Goal: Task Accomplishment & Management: Manage account settings

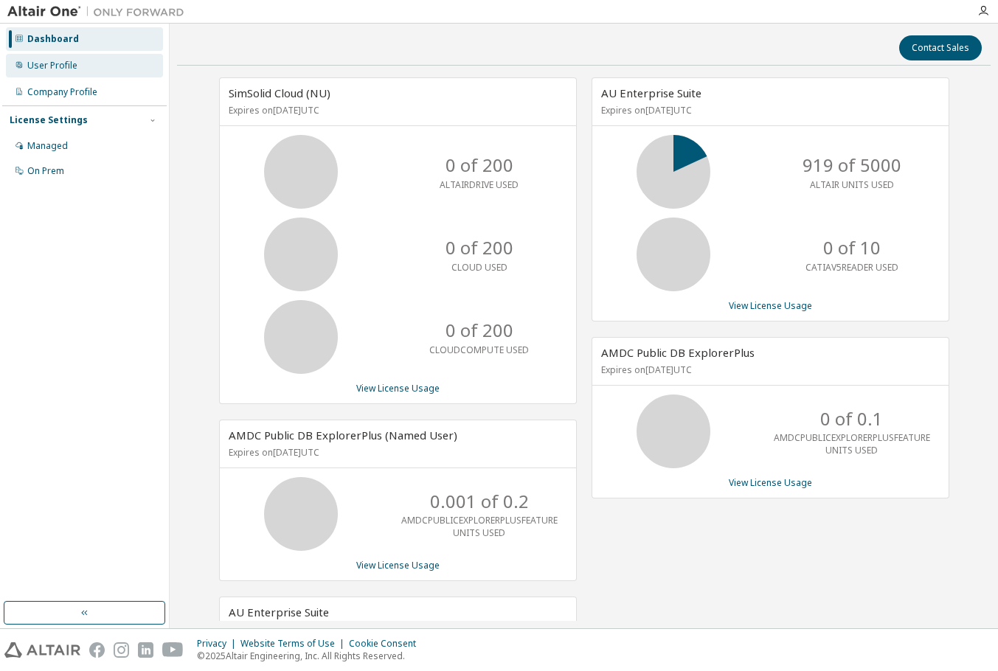
click at [39, 65] on div "User Profile" at bounding box center [52, 66] width 50 height 12
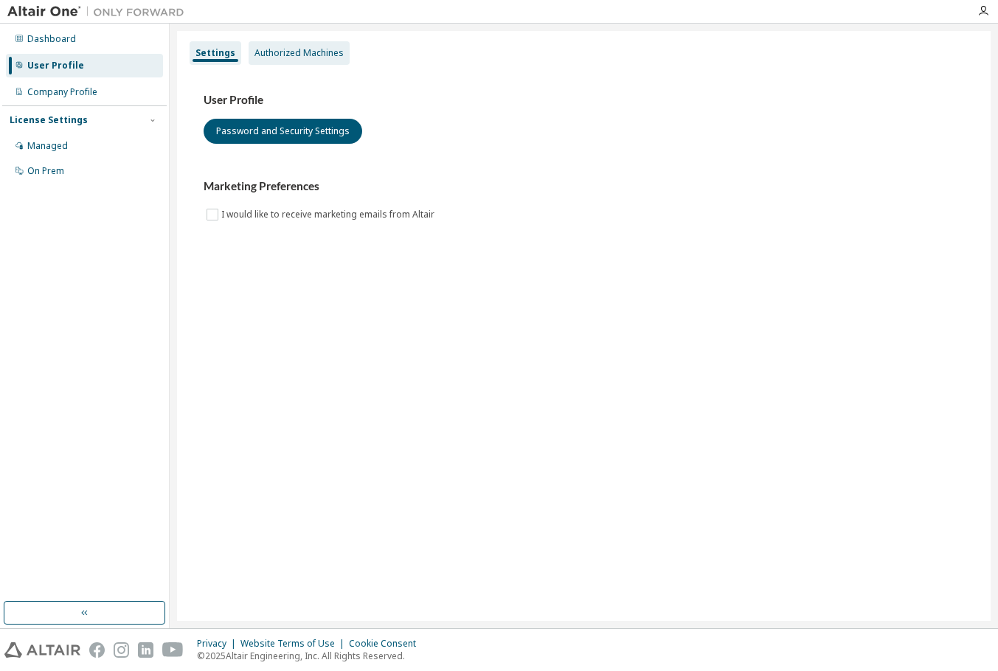
click at [288, 56] on div "Authorized Machines" at bounding box center [298, 53] width 89 height 12
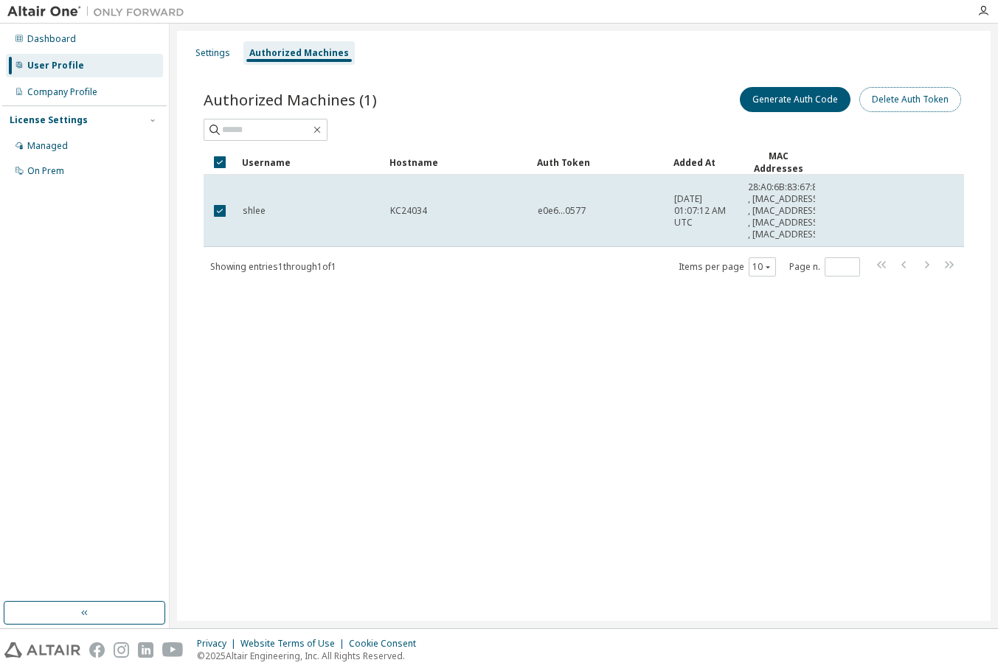
click at [913, 98] on button "Delete Auth Token" at bounding box center [910, 99] width 102 height 25
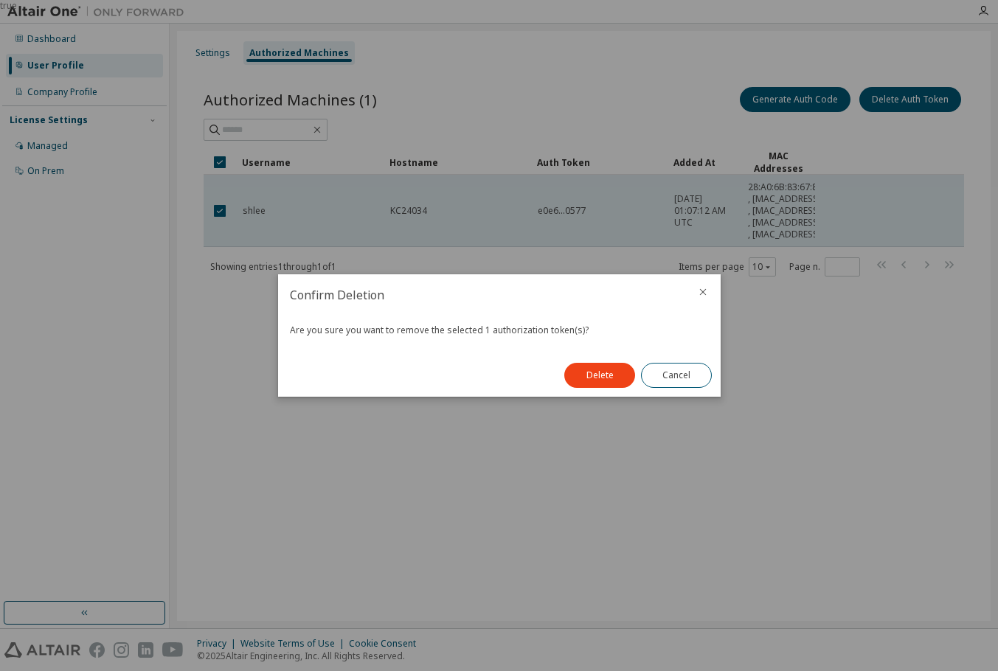
click at [598, 381] on button "Delete" at bounding box center [599, 375] width 71 height 25
